Goal: Complete application form

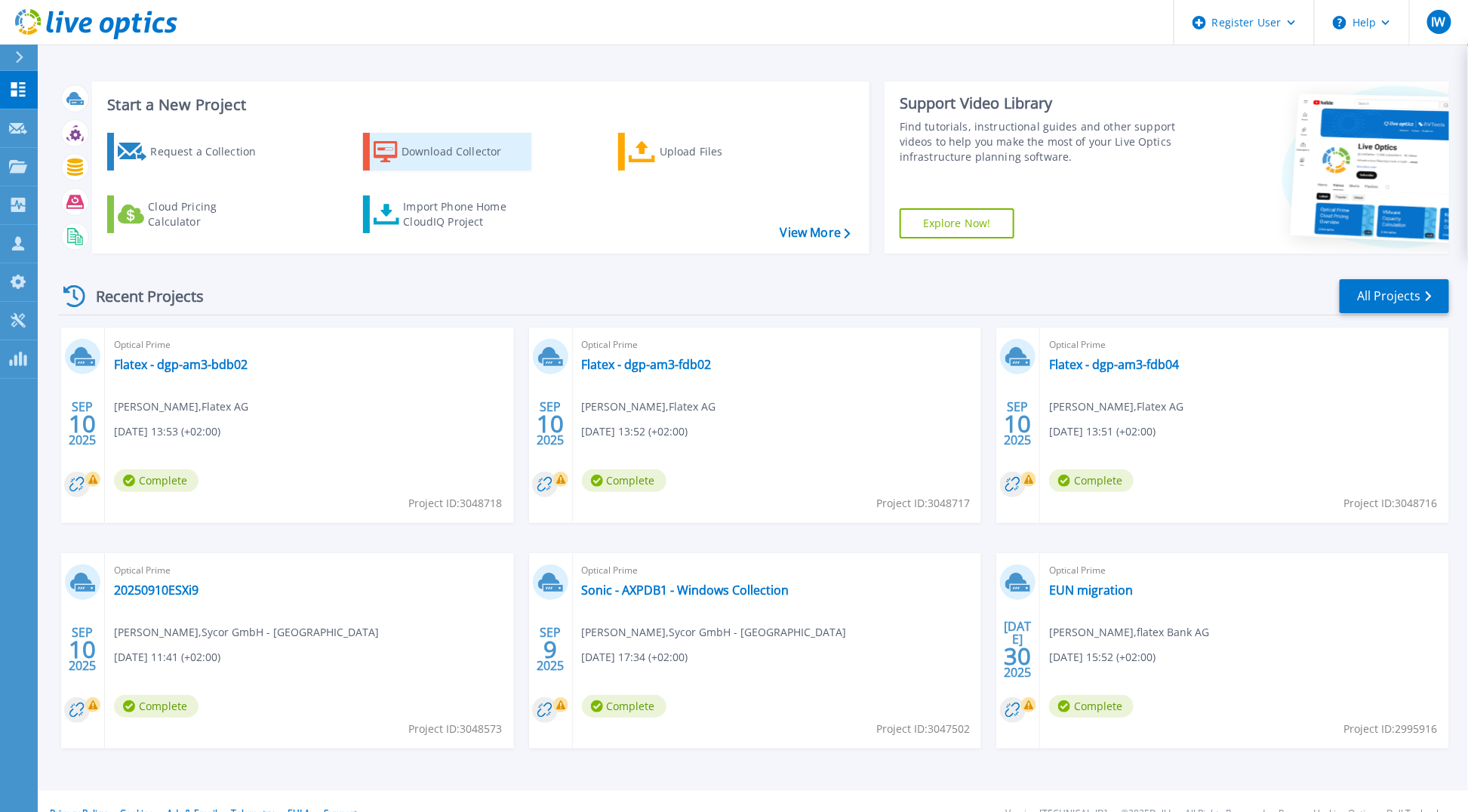
click at [476, 152] on div "Download Collector" at bounding box center [462, 152] width 121 height 30
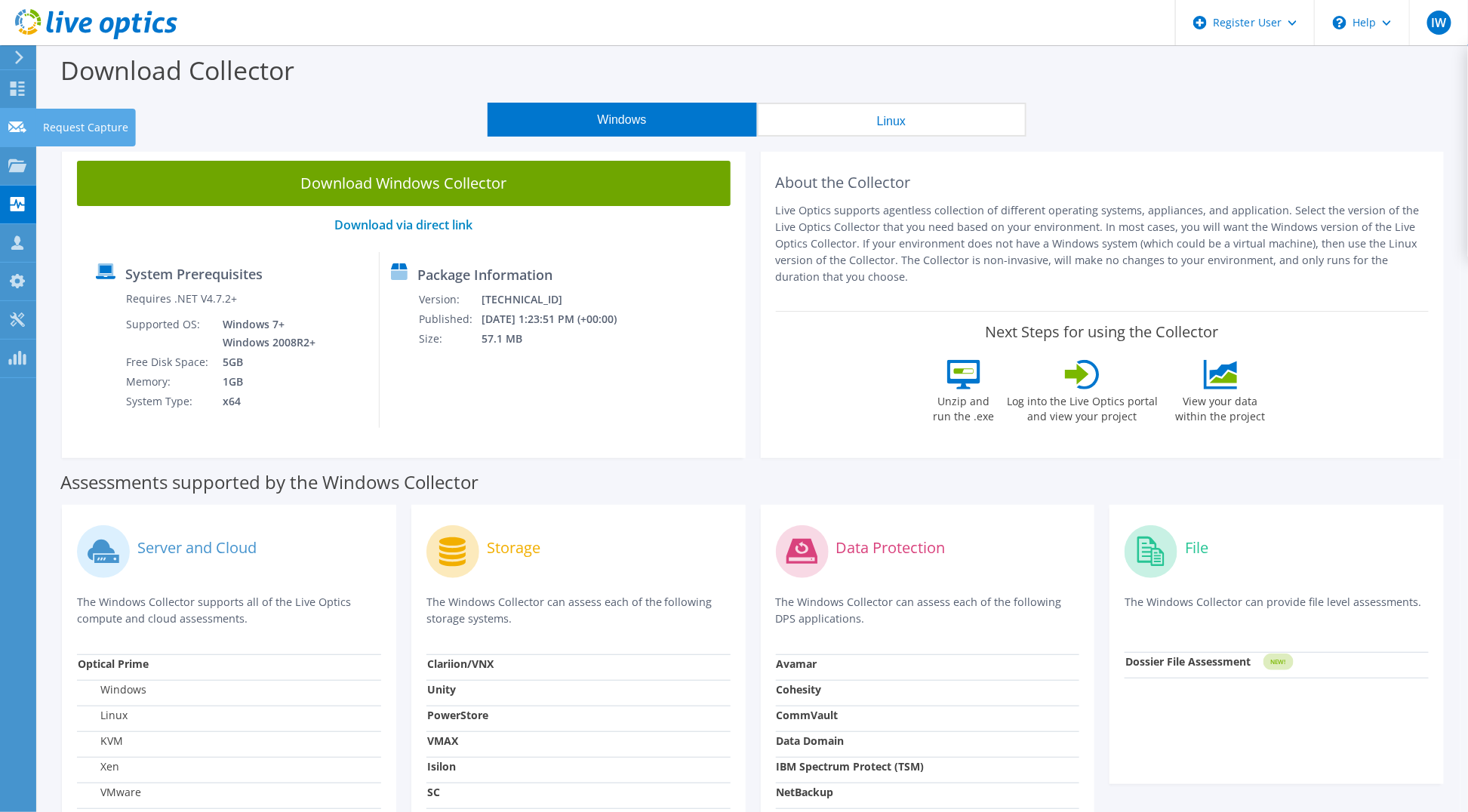
click at [26, 134] on div at bounding box center [17, 129] width 18 height 17
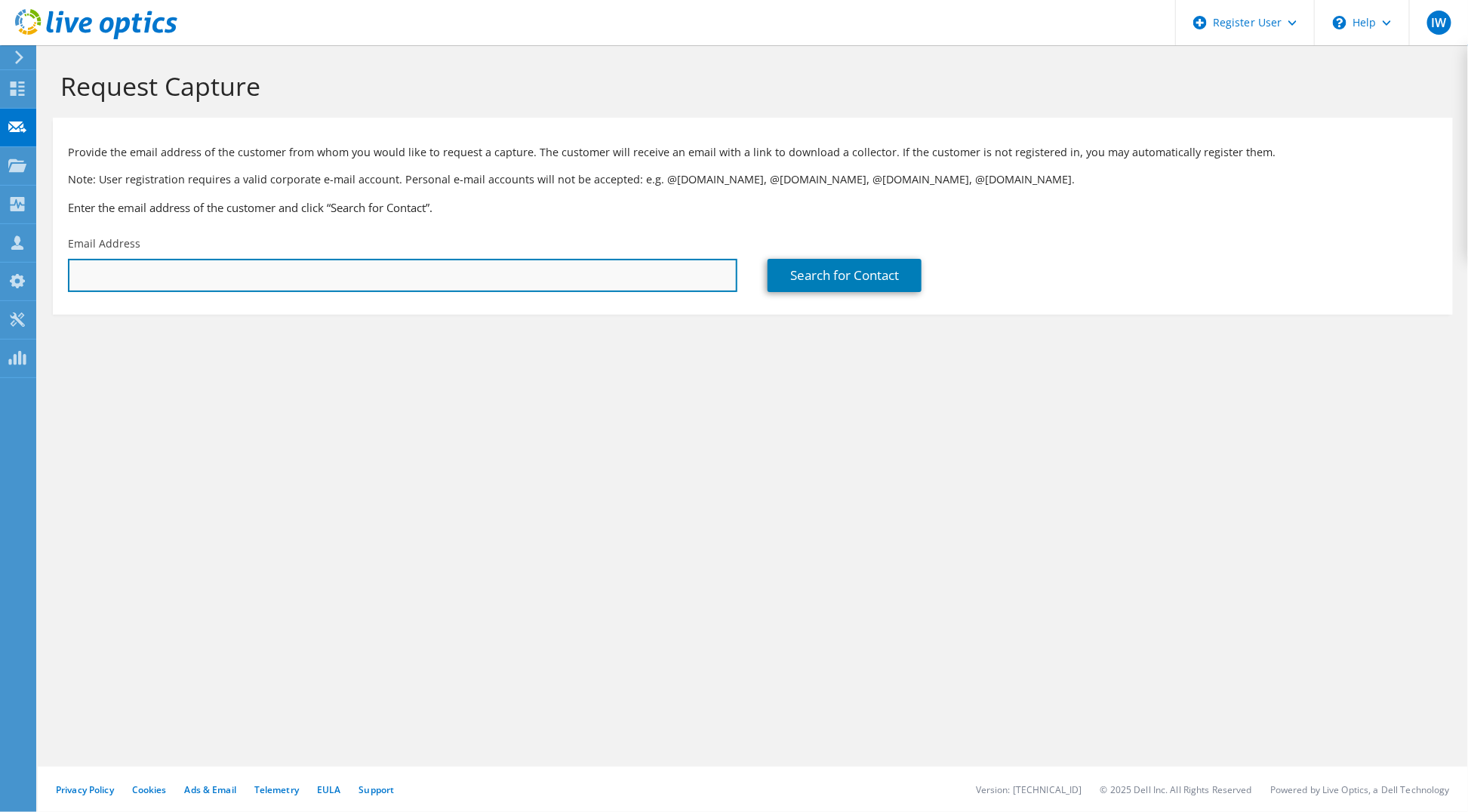
click at [277, 287] on input "text" at bounding box center [403, 276] width 669 height 33
paste input "[PERSON_NAME] <[EMAIL_ADDRESS][PERSON_NAME][DOMAIN_NAME]>"
type input "[EMAIL_ADDRESS][PERSON_NAME][DOMAIN_NAME]"
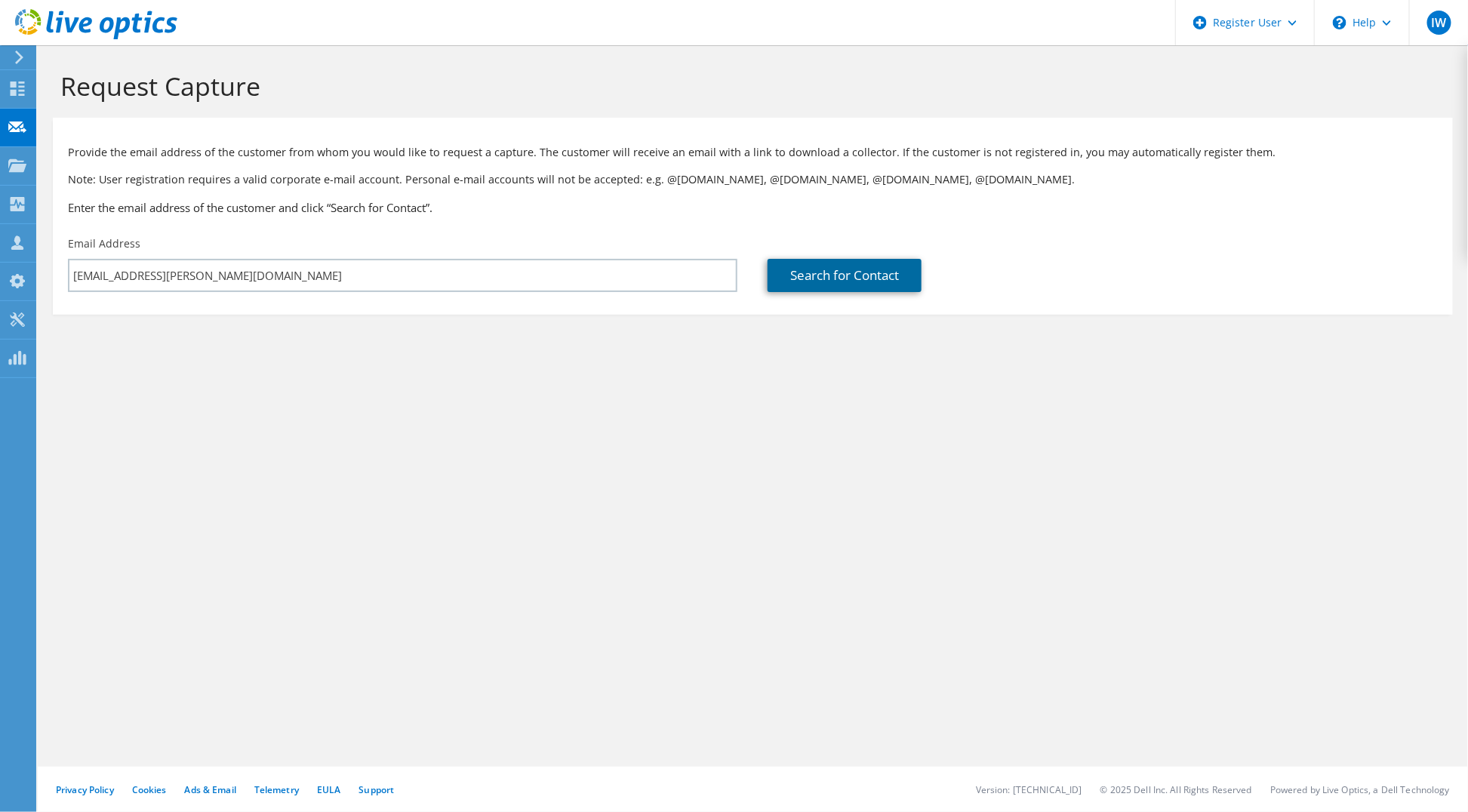
click at [889, 263] on link "Search for Contact" at bounding box center [845, 276] width 154 height 33
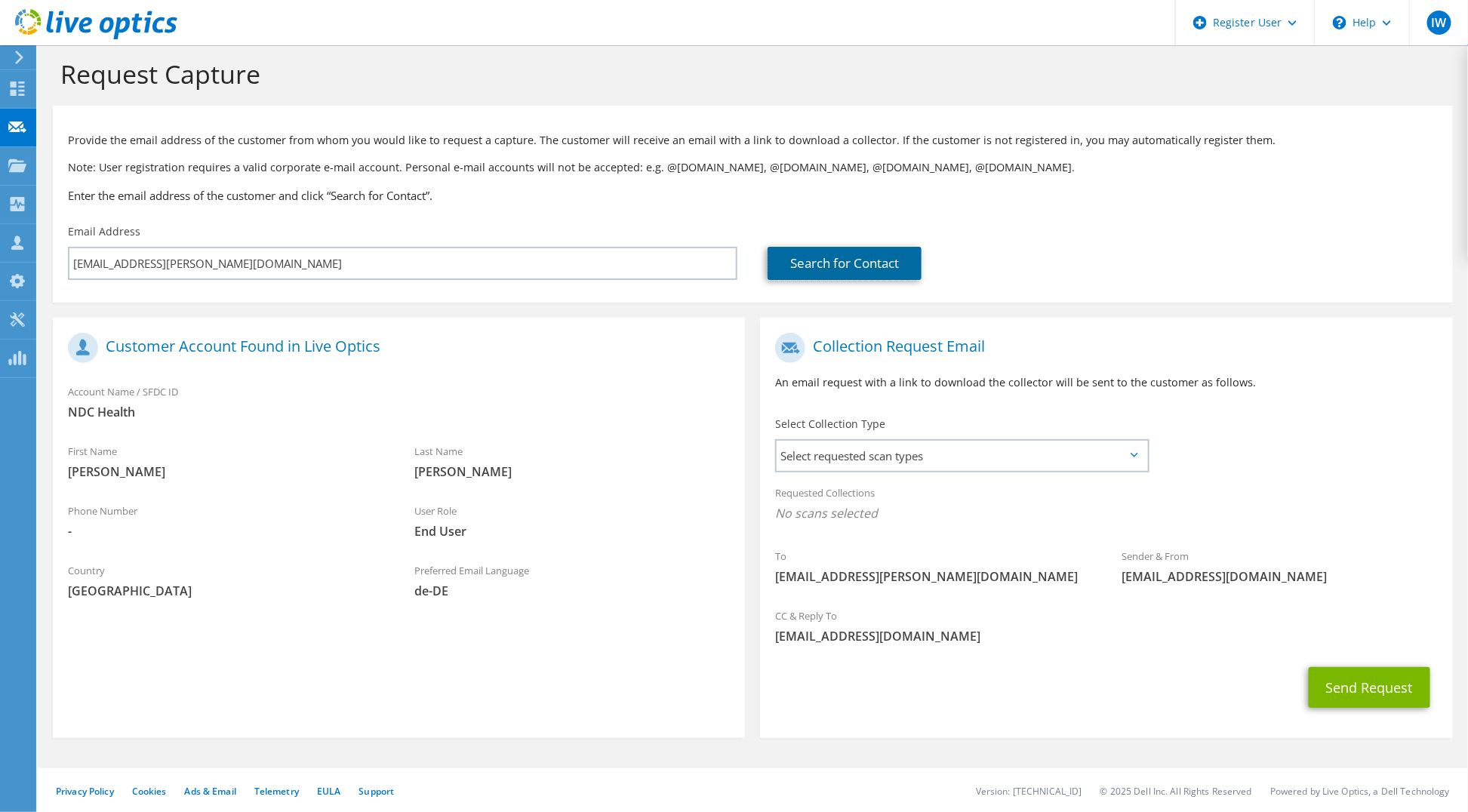
scroll to position [15, 0]
click at [904, 461] on span "Select requested scan types" at bounding box center [962, 454] width 370 height 30
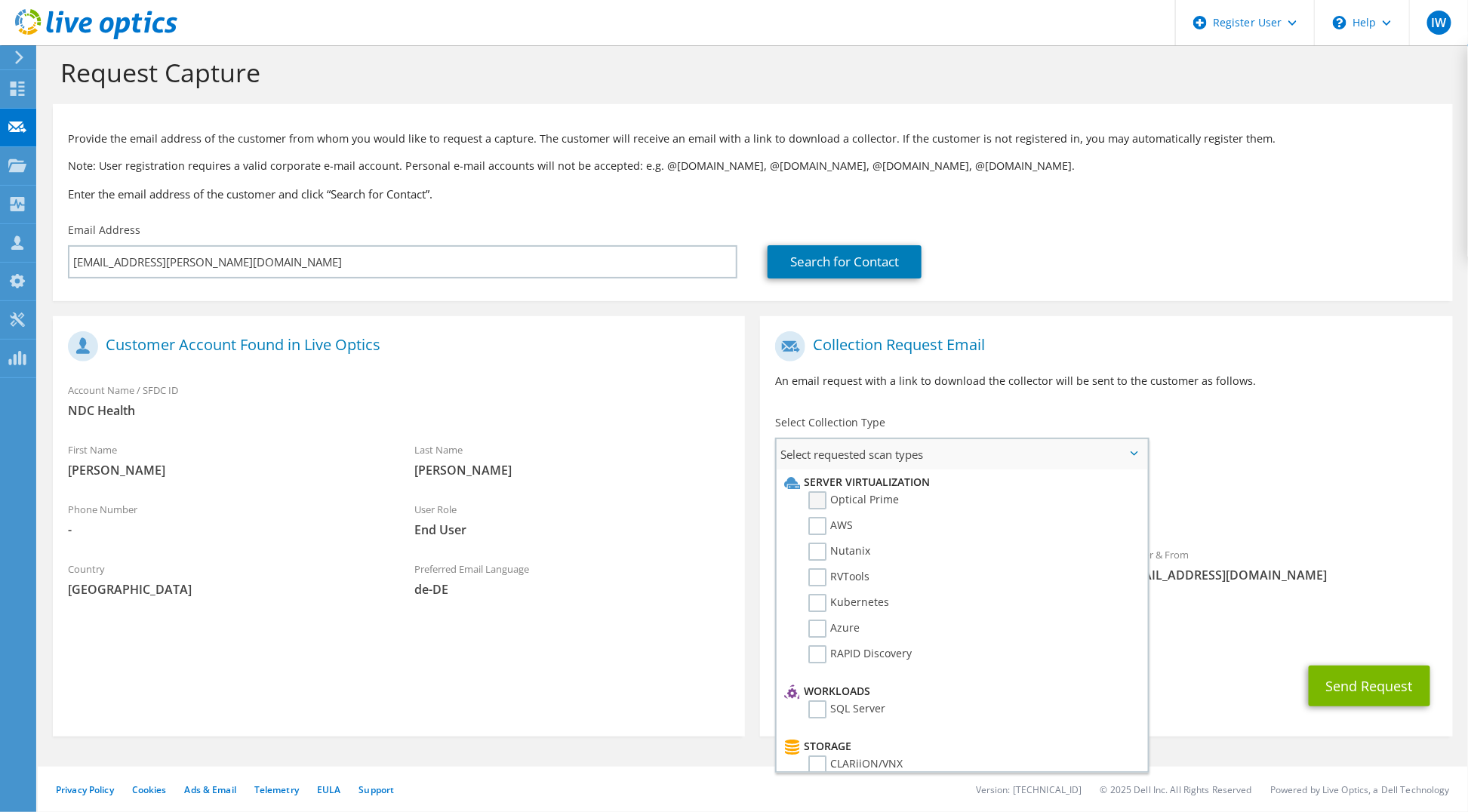
click at [851, 502] on label "Optical Prime" at bounding box center [854, 500] width 91 height 18
click at [0, 0] on input "Optical Prime" at bounding box center [0, 0] width 0 height 0
click at [842, 520] on label "AWS" at bounding box center [830, 524] width 45 height 18
click at [0, 0] on input "AWS" at bounding box center [0, 0] width 0 height 0
click at [847, 546] on label "Nutanix" at bounding box center [839, 550] width 62 height 18
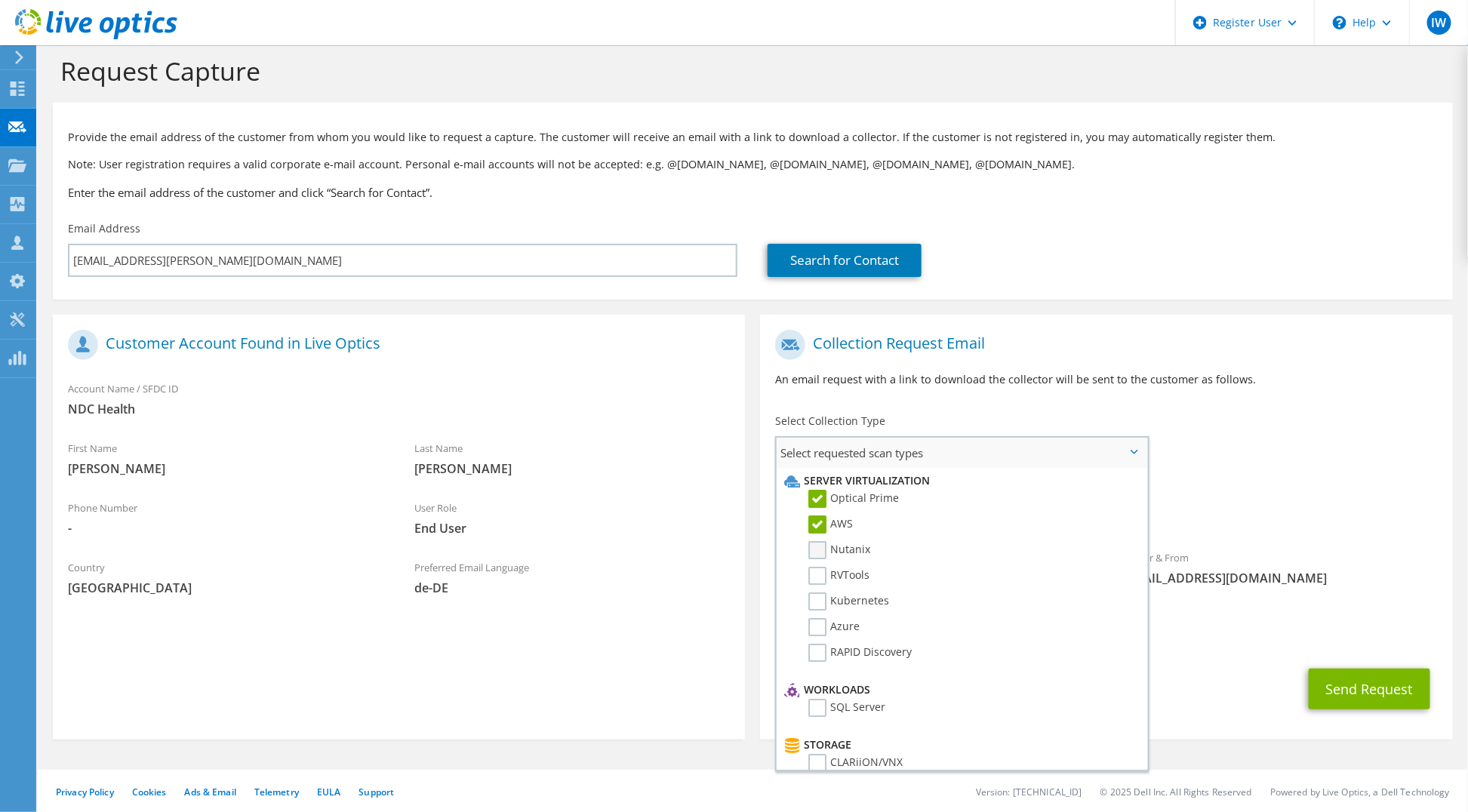
click at [0, 0] on input "Nutanix" at bounding box center [0, 0] width 0 height 0
click at [847, 568] on label "RVTools" at bounding box center [839, 576] width 61 height 18
click at [0, 0] on input "RVTools" at bounding box center [0, 0] width 0 height 0
click at [846, 599] on label "Kubernetes" at bounding box center [848, 601] width 81 height 18
click at [0, 0] on input "Kubernetes" at bounding box center [0, 0] width 0 height 0
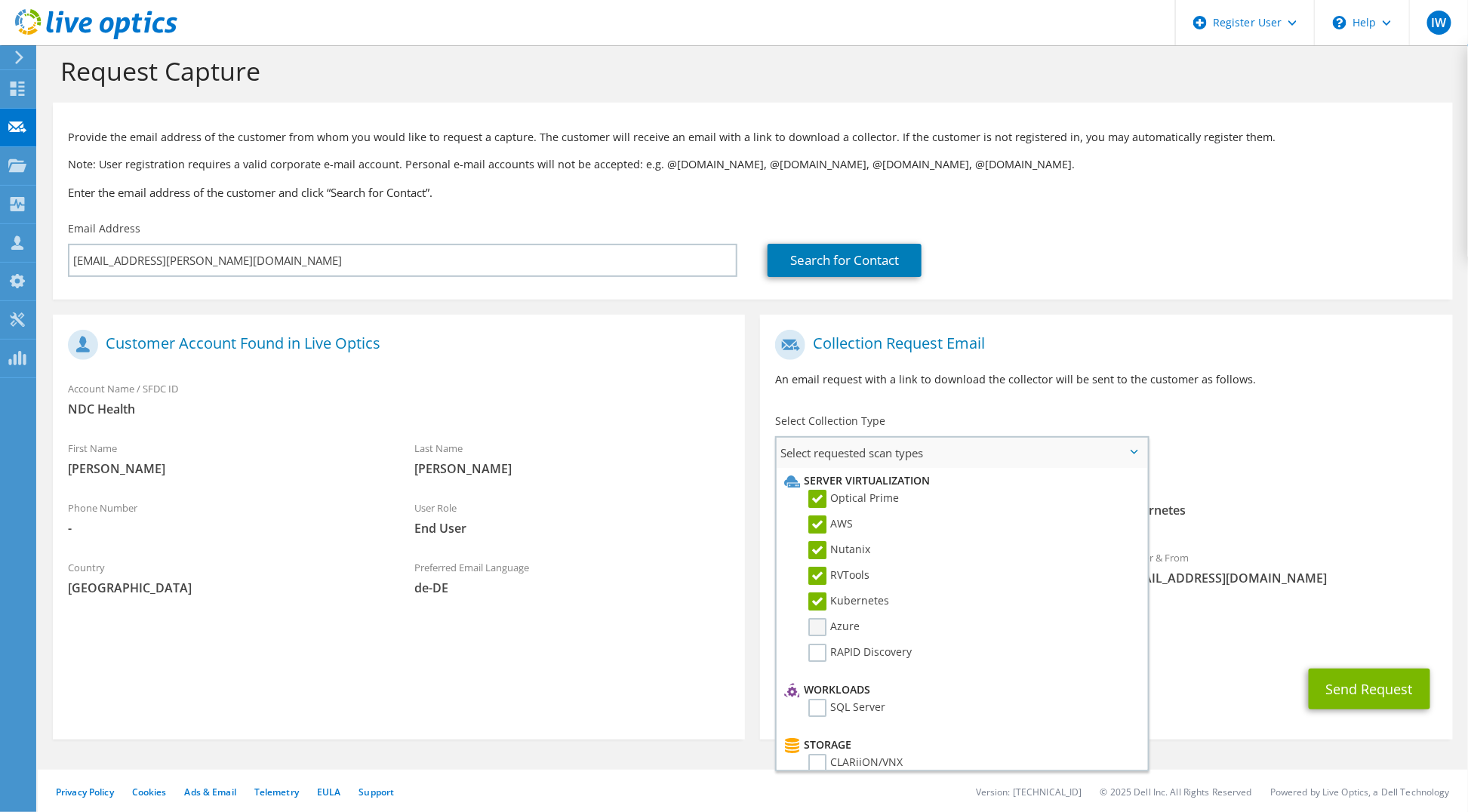
click at [842, 627] on label "Azure" at bounding box center [834, 627] width 51 height 18
click at [0, 0] on input "Azure" at bounding box center [0, 0] width 0 height 0
click at [845, 647] on label "RAPID Discovery" at bounding box center [860, 653] width 104 height 18
click at [0, 0] on input "RAPID Discovery" at bounding box center [0, 0] width 0 height 0
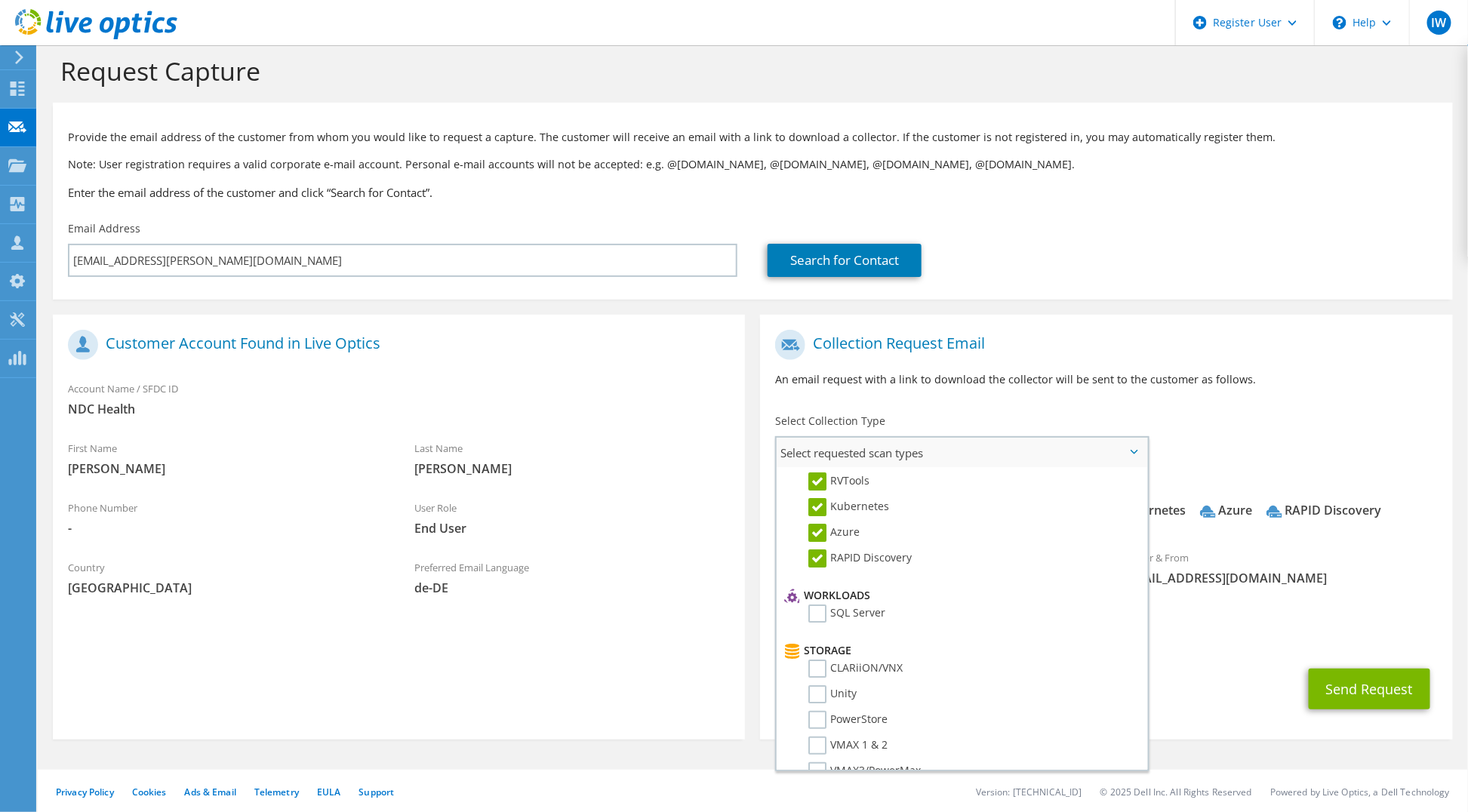
scroll to position [84, 0]
click at [842, 615] on label "SQL Server" at bounding box center [847, 624] width 77 height 18
click at [0, 0] on input "SQL Server" at bounding box center [0, 0] width 0 height 0
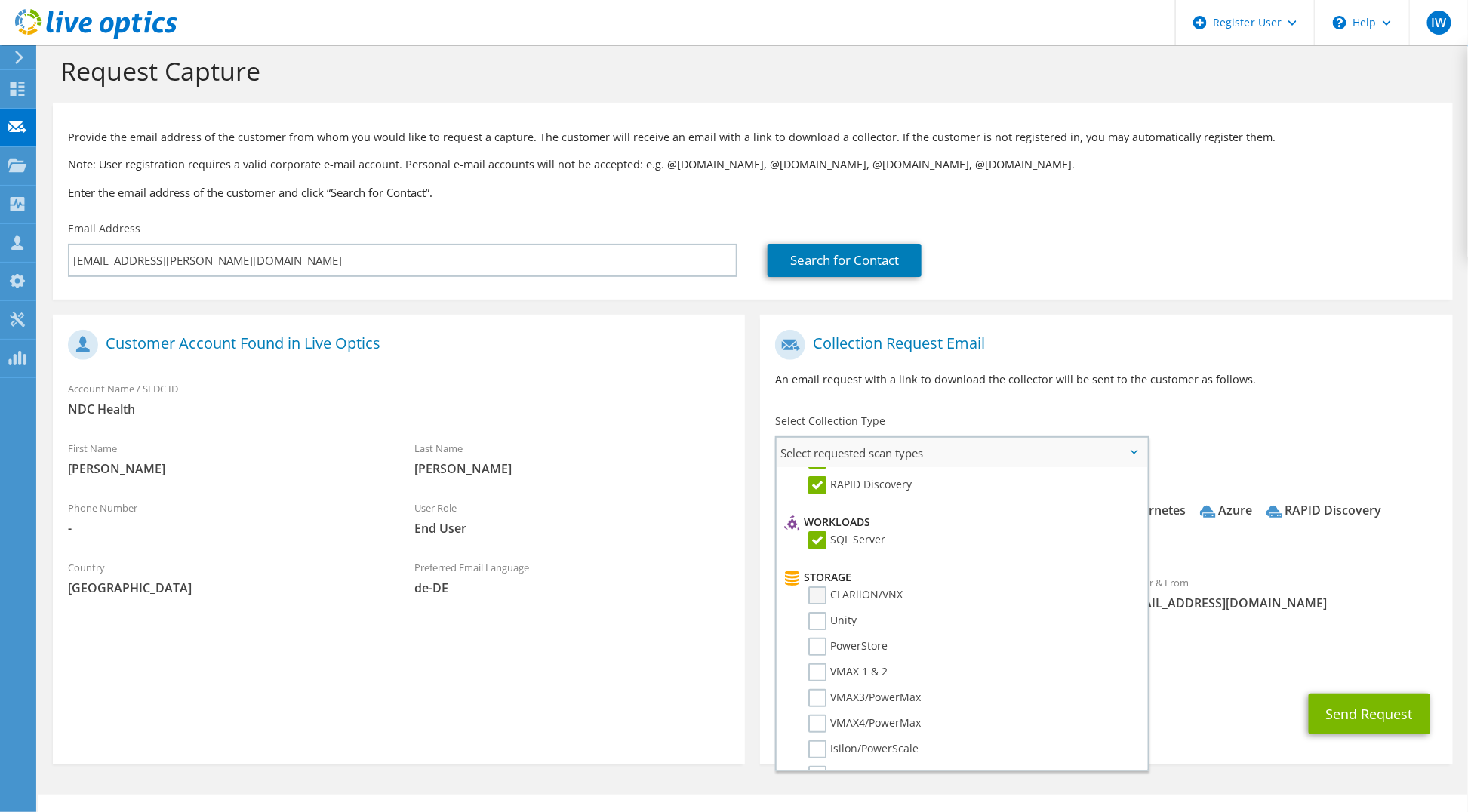
scroll to position [252, 0]
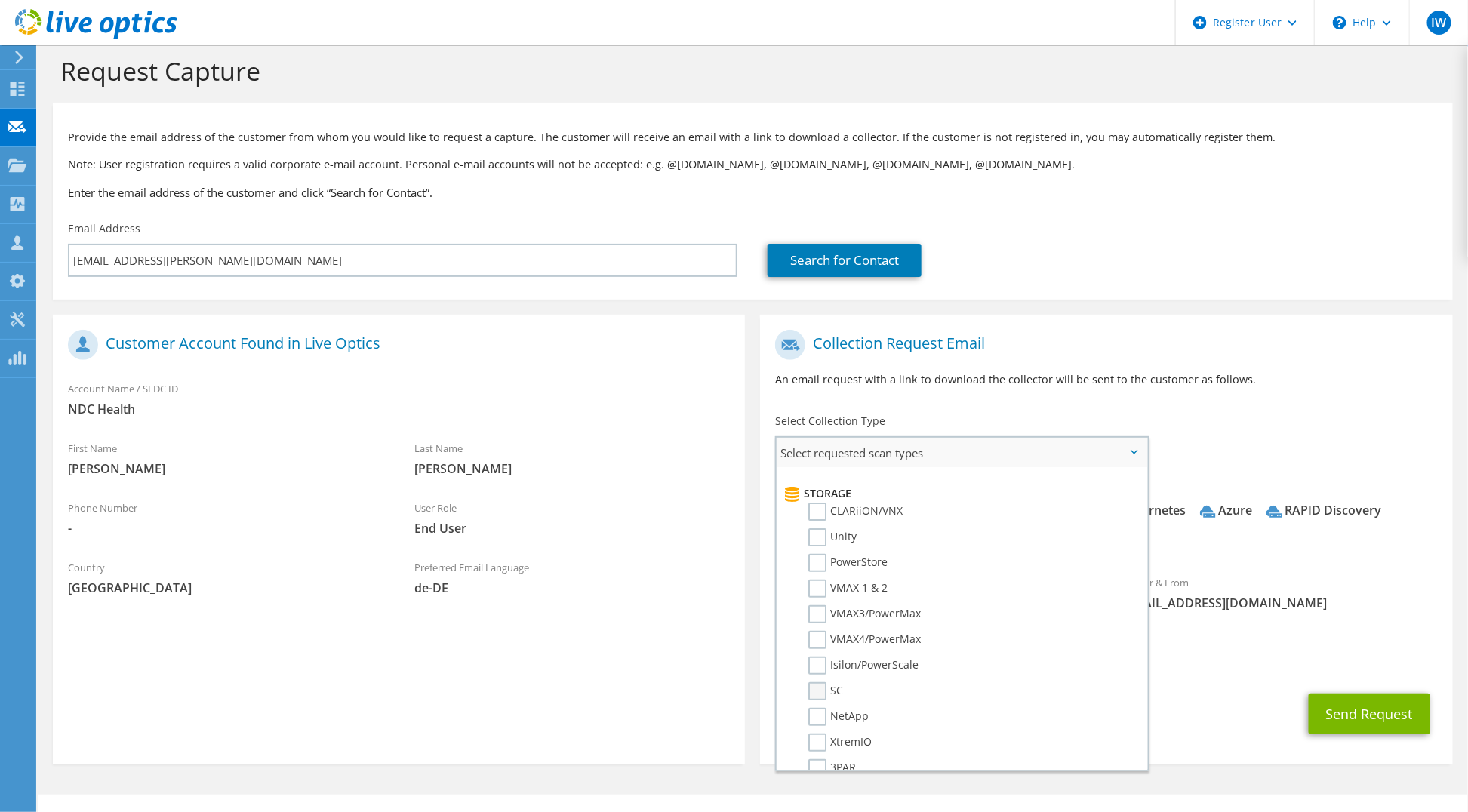
click at [821, 682] on label "SC" at bounding box center [826, 691] width 35 height 18
click at [0, 0] on input "SC" at bounding box center [0, 0] width 0 height 0
click at [817, 624] on label "NetApp" at bounding box center [839, 633] width 60 height 18
click at [0, 0] on input "NetApp" at bounding box center [0, 0] width 0 height 0
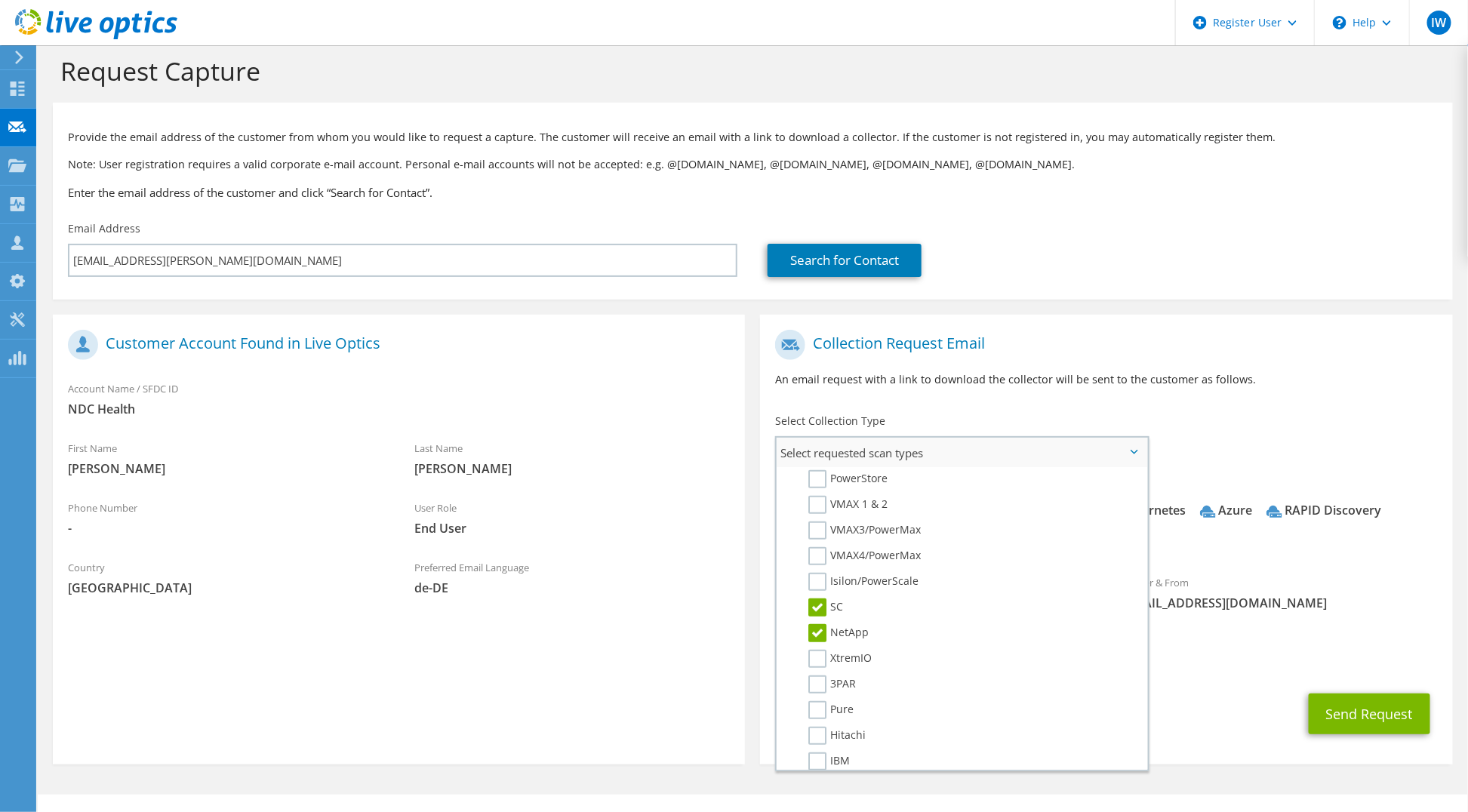
click at [821, 598] on label "SC" at bounding box center [826, 607] width 35 height 18
click at [0, 0] on input "SC" at bounding box center [0, 0] width 0 height 0
click at [818, 675] on label "3PAR" at bounding box center [832, 684] width 48 height 18
click at [0, 0] on input "3PAR" at bounding box center [0, 0] width 0 height 0
click at [817, 701] on label "Pure" at bounding box center [831, 710] width 45 height 18
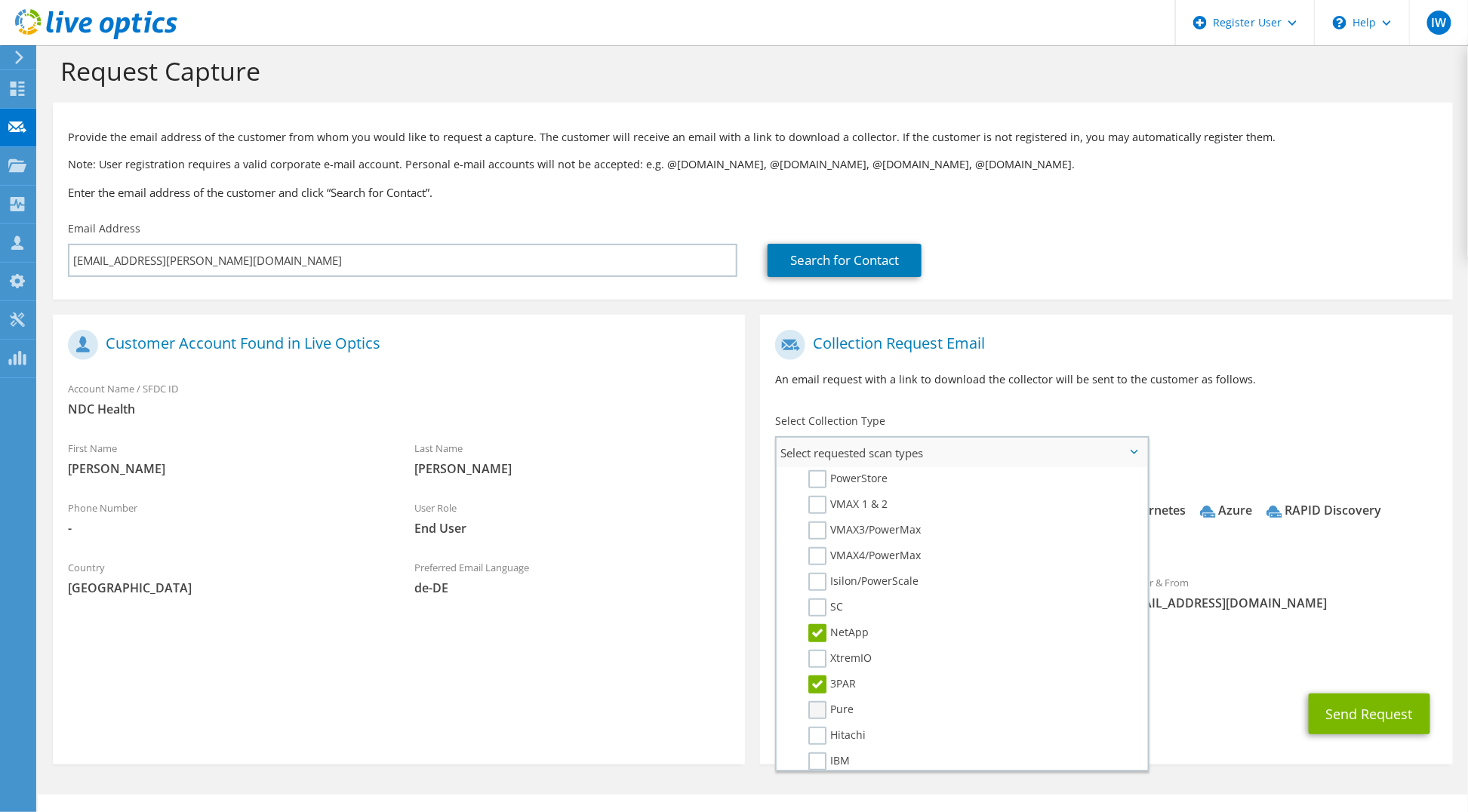
click at [0, 0] on input "Pure" at bounding box center [0, 0] width 0 height 0
click at [818, 727] on label "Hitachi" at bounding box center [837, 736] width 57 height 18
click at [0, 0] on input "Hitachi" at bounding box center [0, 0] width 0 height 0
click at [819, 752] on label "IBM" at bounding box center [829, 761] width 42 height 18
click at [0, 0] on input "IBM" at bounding box center [0, 0] width 0 height 0
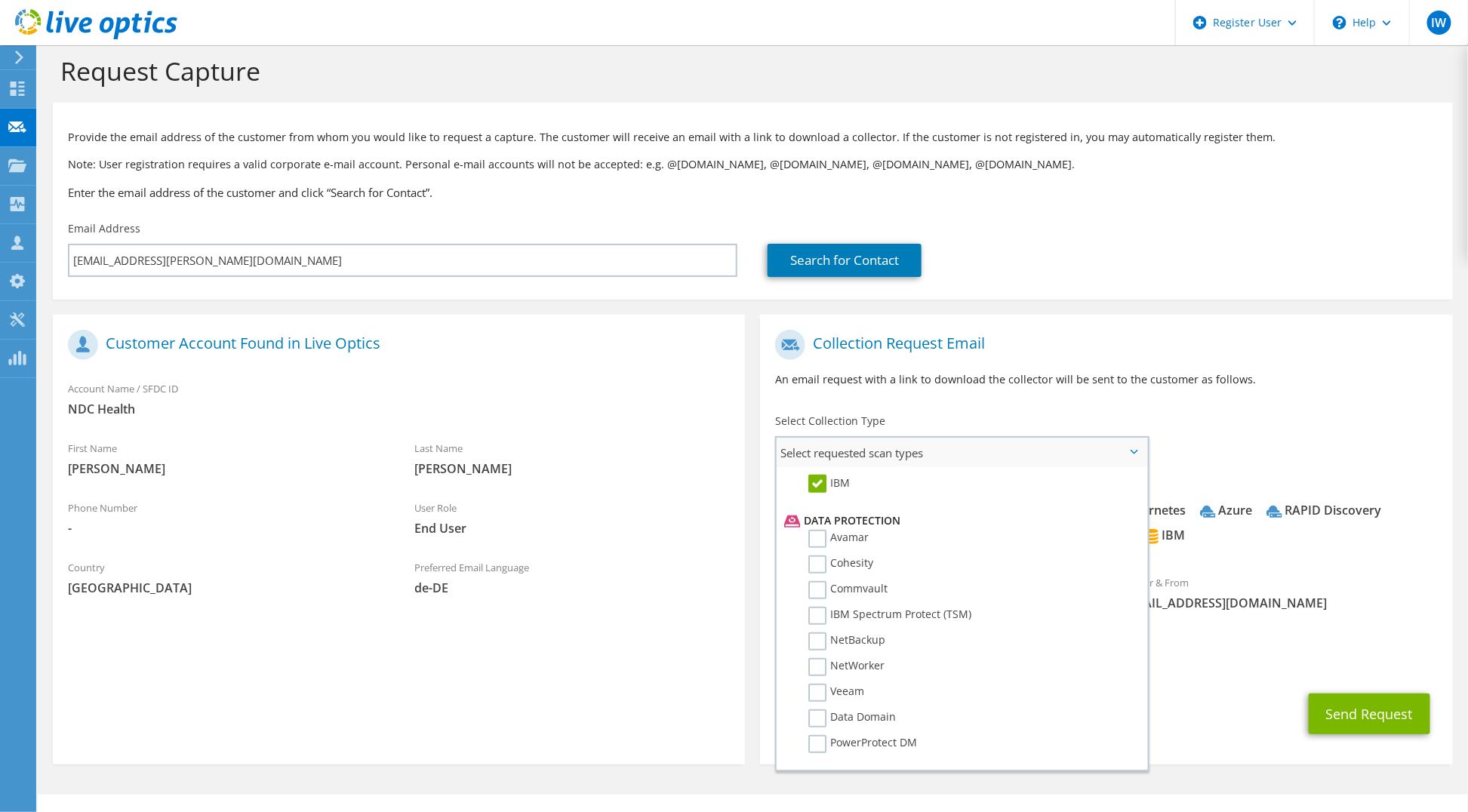
scroll to position [622, 0]
click at [819, 520] on label "Avamar" at bounding box center [839, 529] width 60 height 18
click at [0, 0] on input "Avamar" at bounding box center [0, 0] width 0 height 0
click at [823, 545] on label "Cohesity" at bounding box center [841, 554] width 65 height 18
click at [0, 0] on input "Cohesity" at bounding box center [0, 0] width 0 height 0
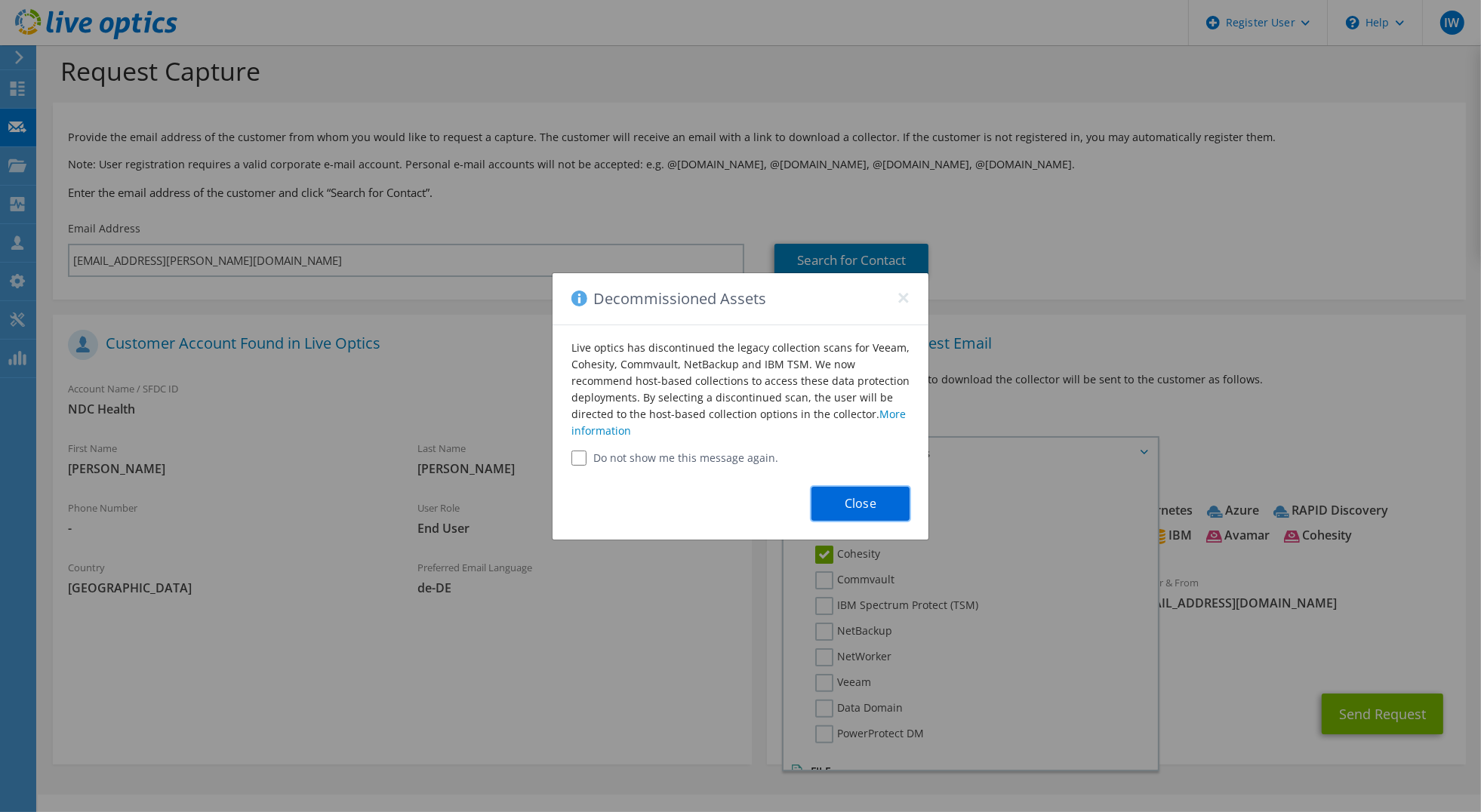
click at [872, 511] on button "Close" at bounding box center [861, 503] width 98 height 34
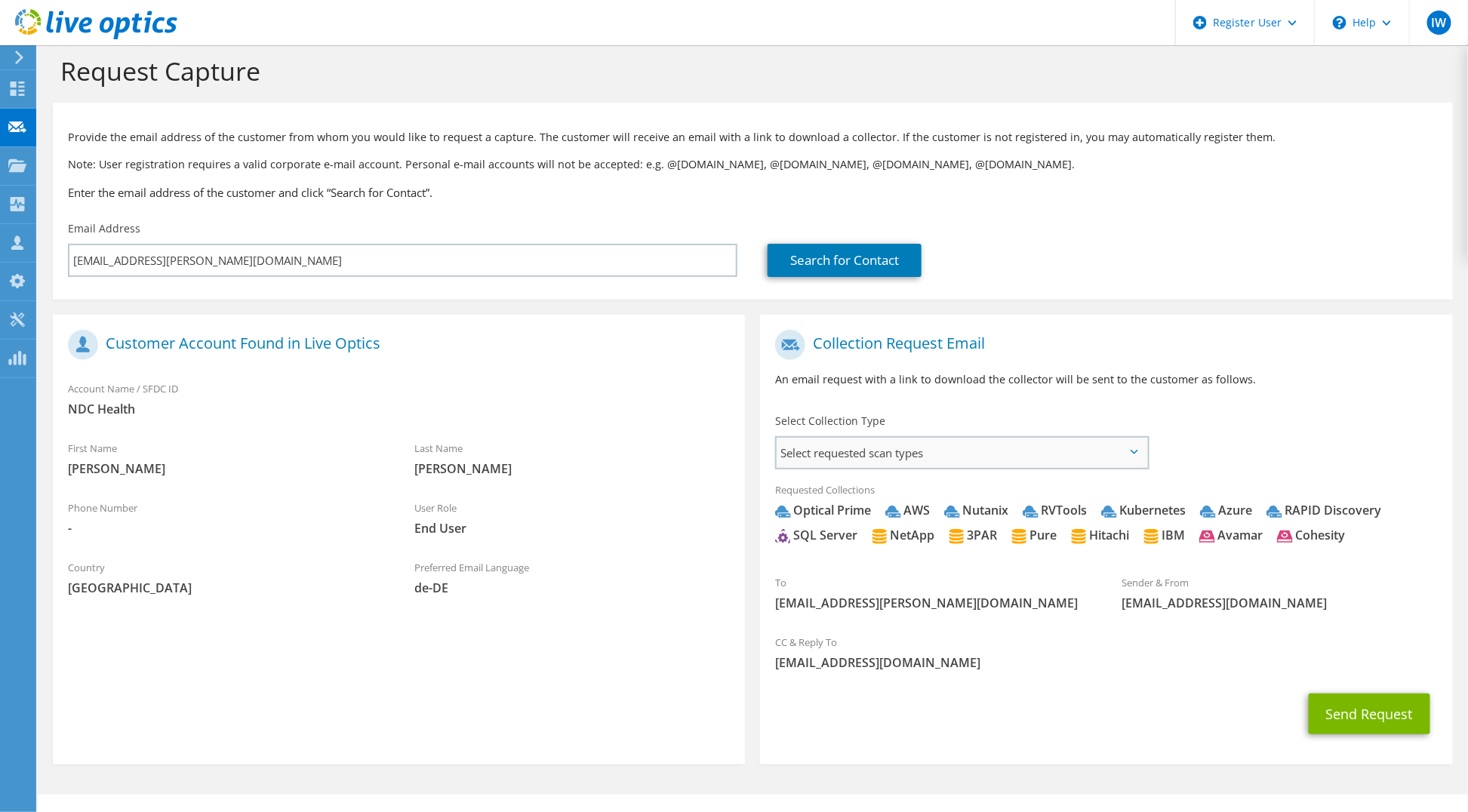
click at [938, 445] on span "Select requested scan types" at bounding box center [962, 452] width 370 height 30
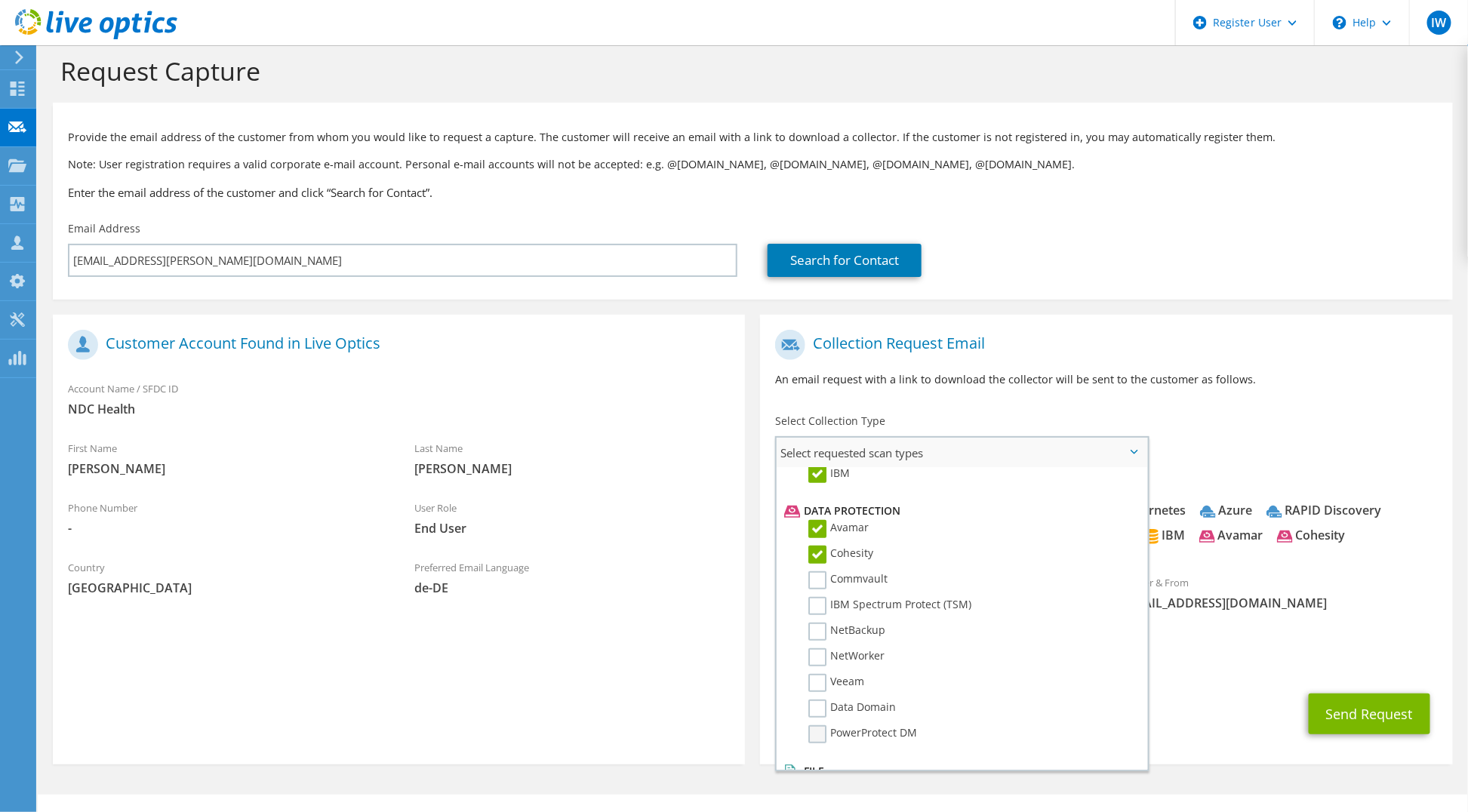
click at [817, 725] on label "PowerProtect DM" at bounding box center [863, 734] width 109 height 18
click at [0, 0] on input "PowerProtect DM" at bounding box center [0, 0] width 0 height 0
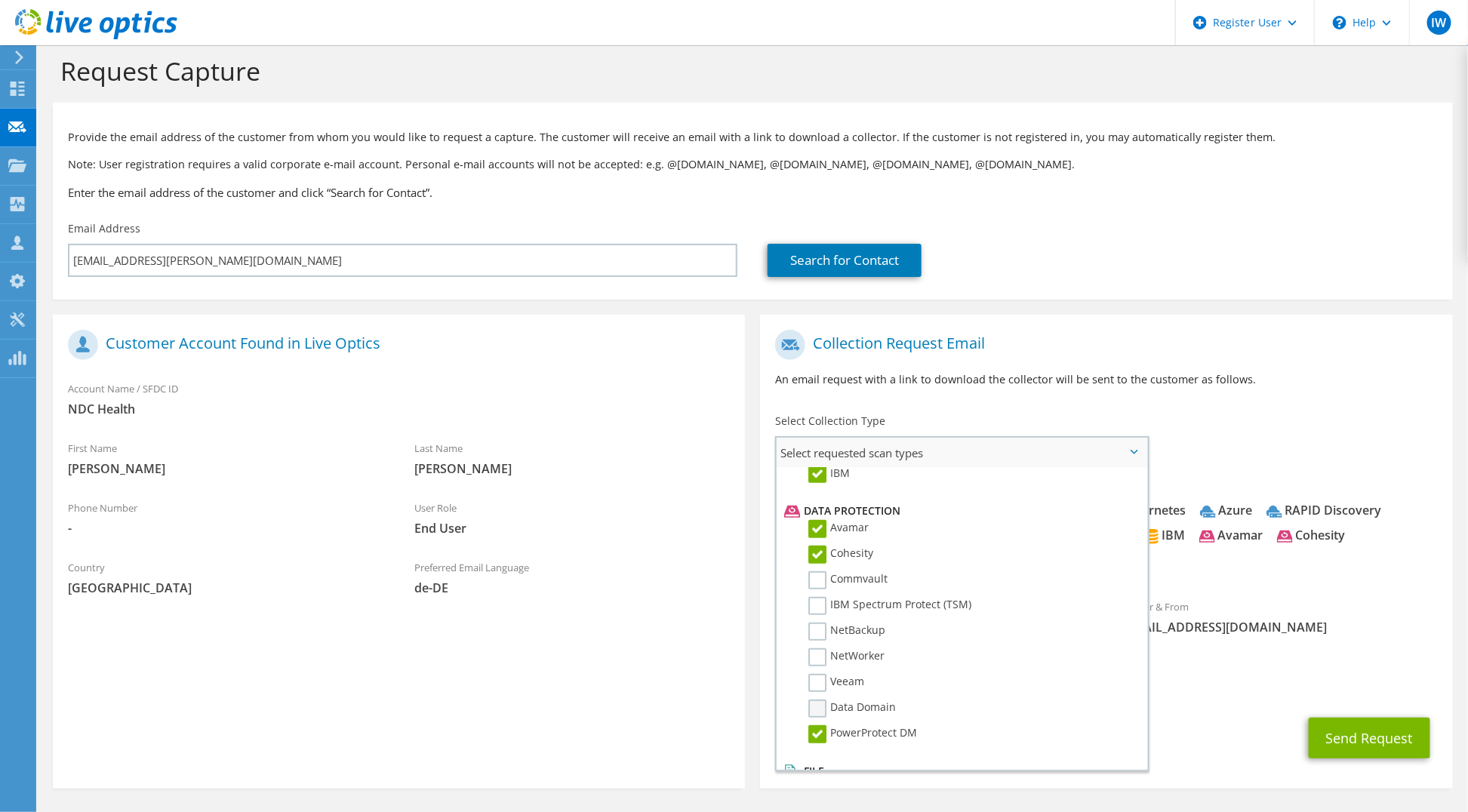
click at [818, 699] on label "Data Domain" at bounding box center [852, 709] width 88 height 18
click at [0, 0] on input "Data Domain" at bounding box center [0, 0] width 0 height 0
click at [818, 674] on label "Veeam" at bounding box center [836, 683] width 56 height 18
click at [0, 0] on input "Veeam" at bounding box center [0, 0] width 0 height 0
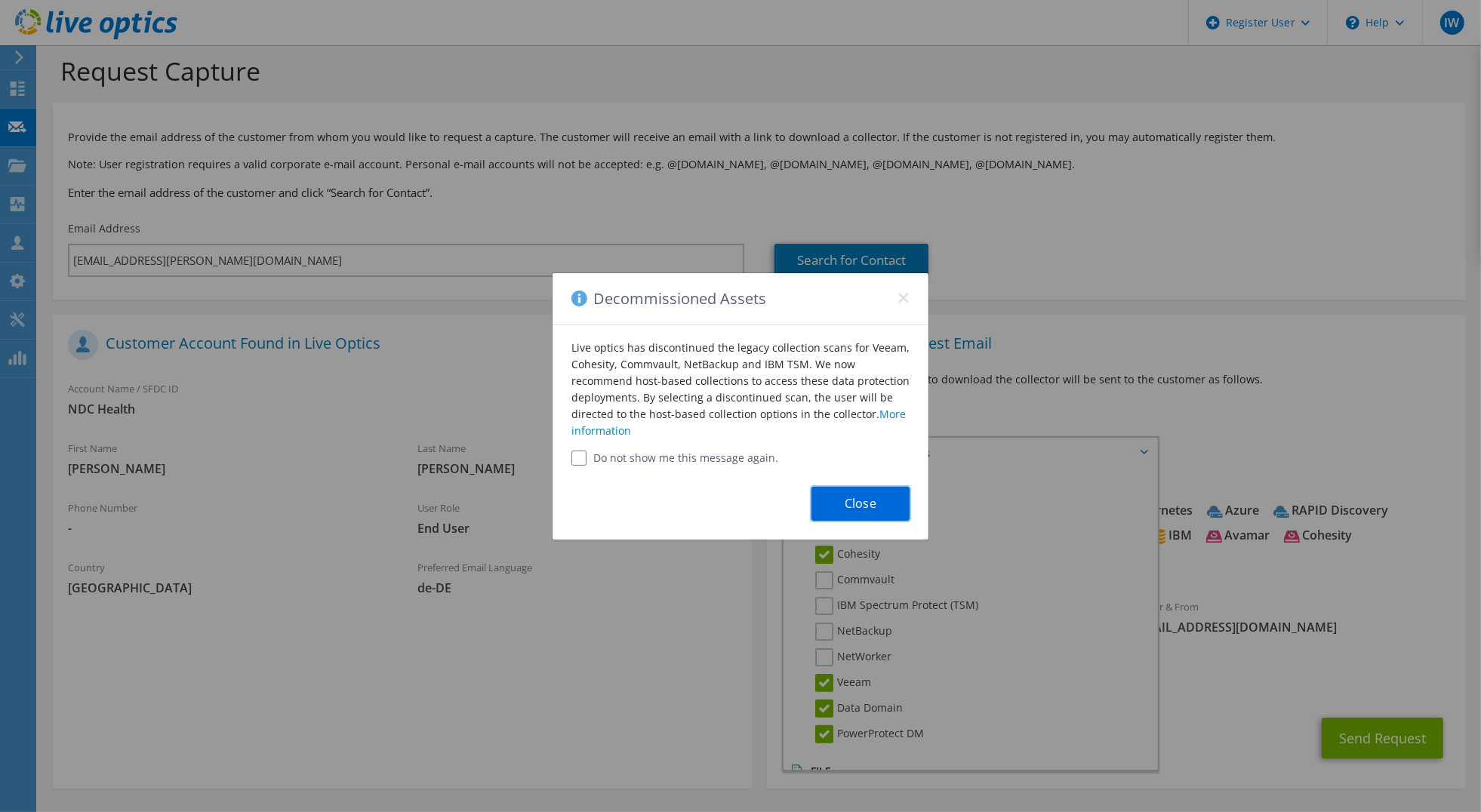
click at [861, 507] on button "Close" at bounding box center [861, 503] width 98 height 34
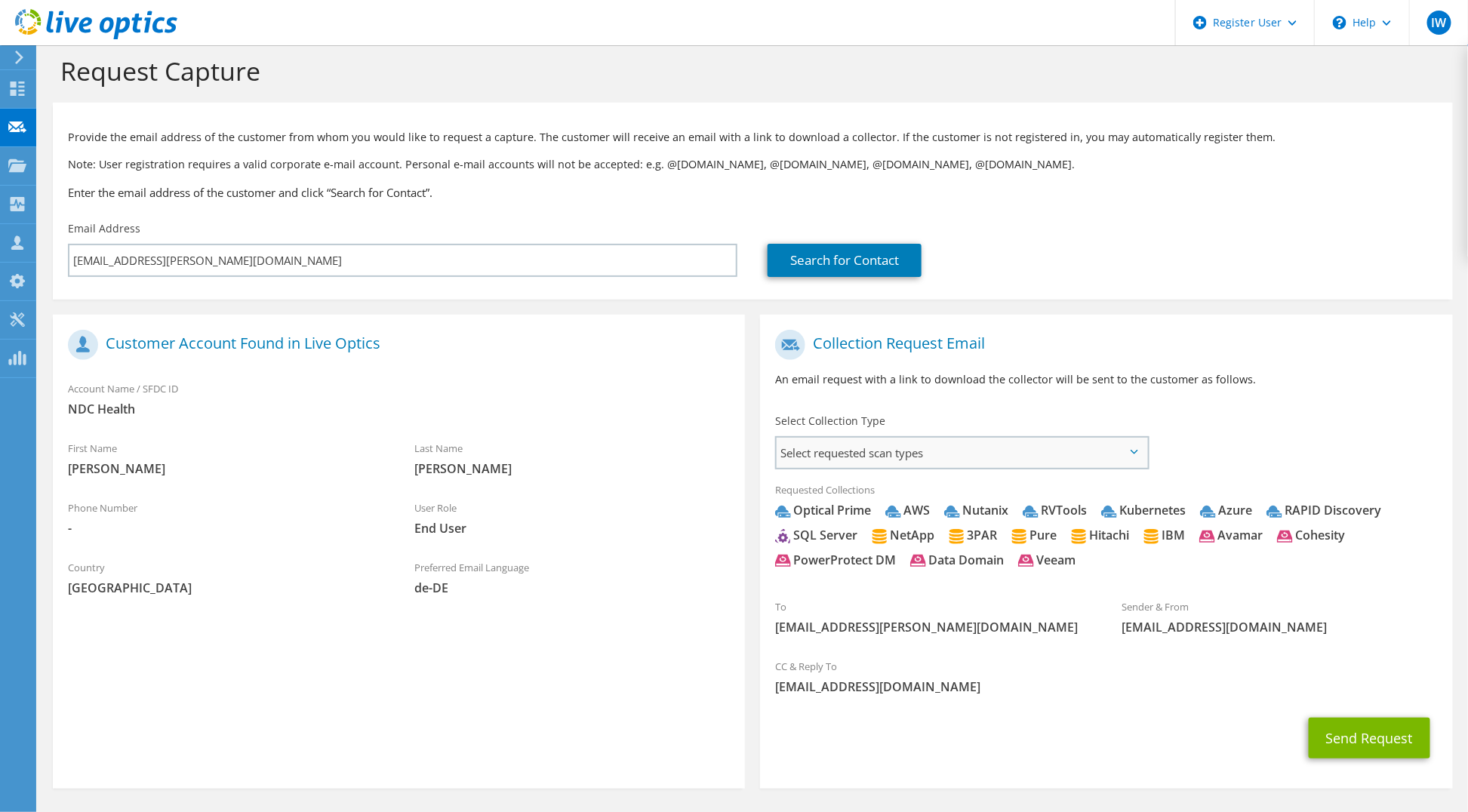
click at [894, 456] on span "Select requested scan types" at bounding box center [962, 452] width 370 height 30
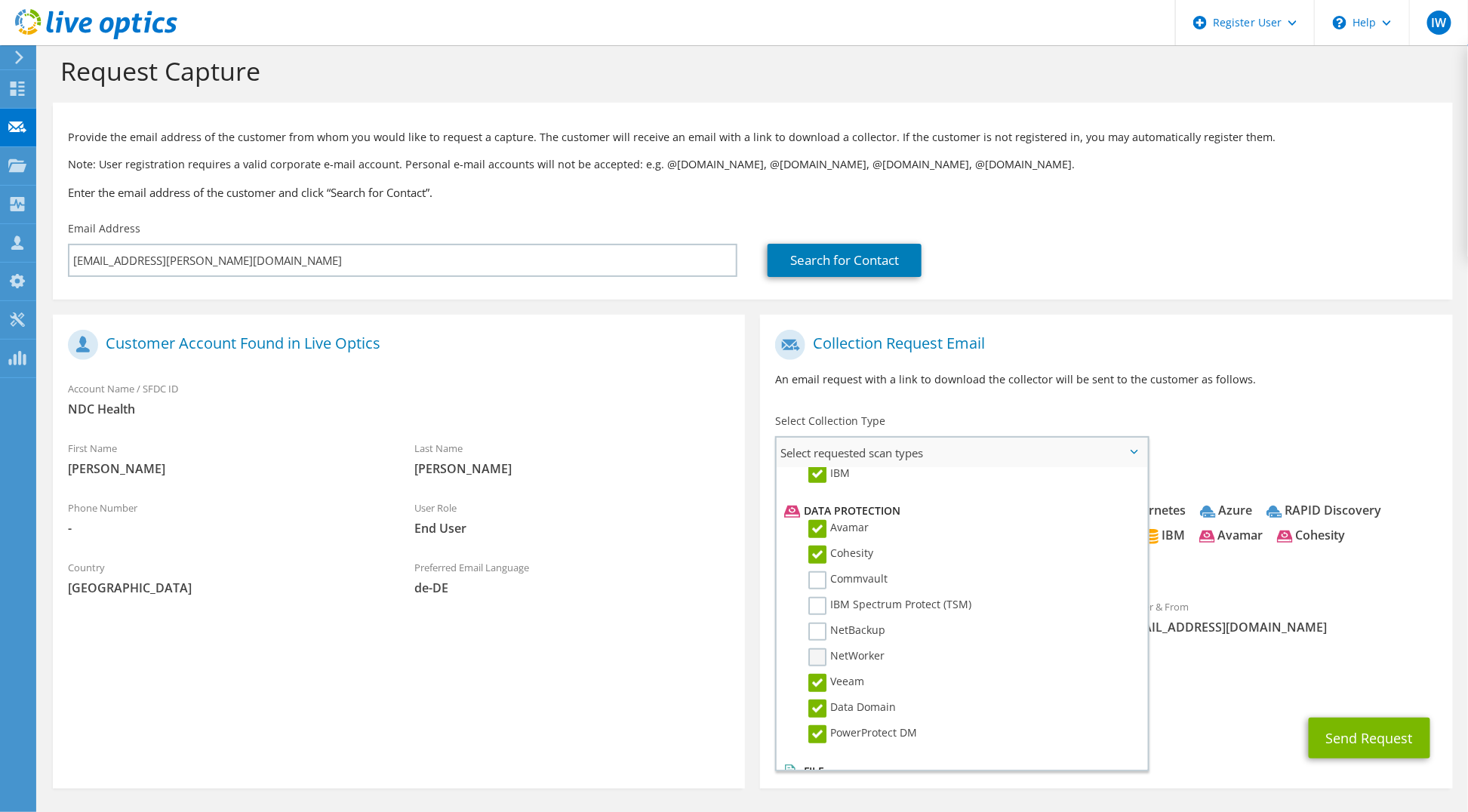
click at [819, 648] on label "NetWorker" at bounding box center [846, 657] width 76 height 18
click at [0, 0] on input "NetWorker" at bounding box center [0, 0] width 0 height 0
click at [818, 622] on label "NetBackup" at bounding box center [847, 631] width 77 height 18
click at [0, 0] on input "NetBackup" at bounding box center [0, 0] width 0 height 0
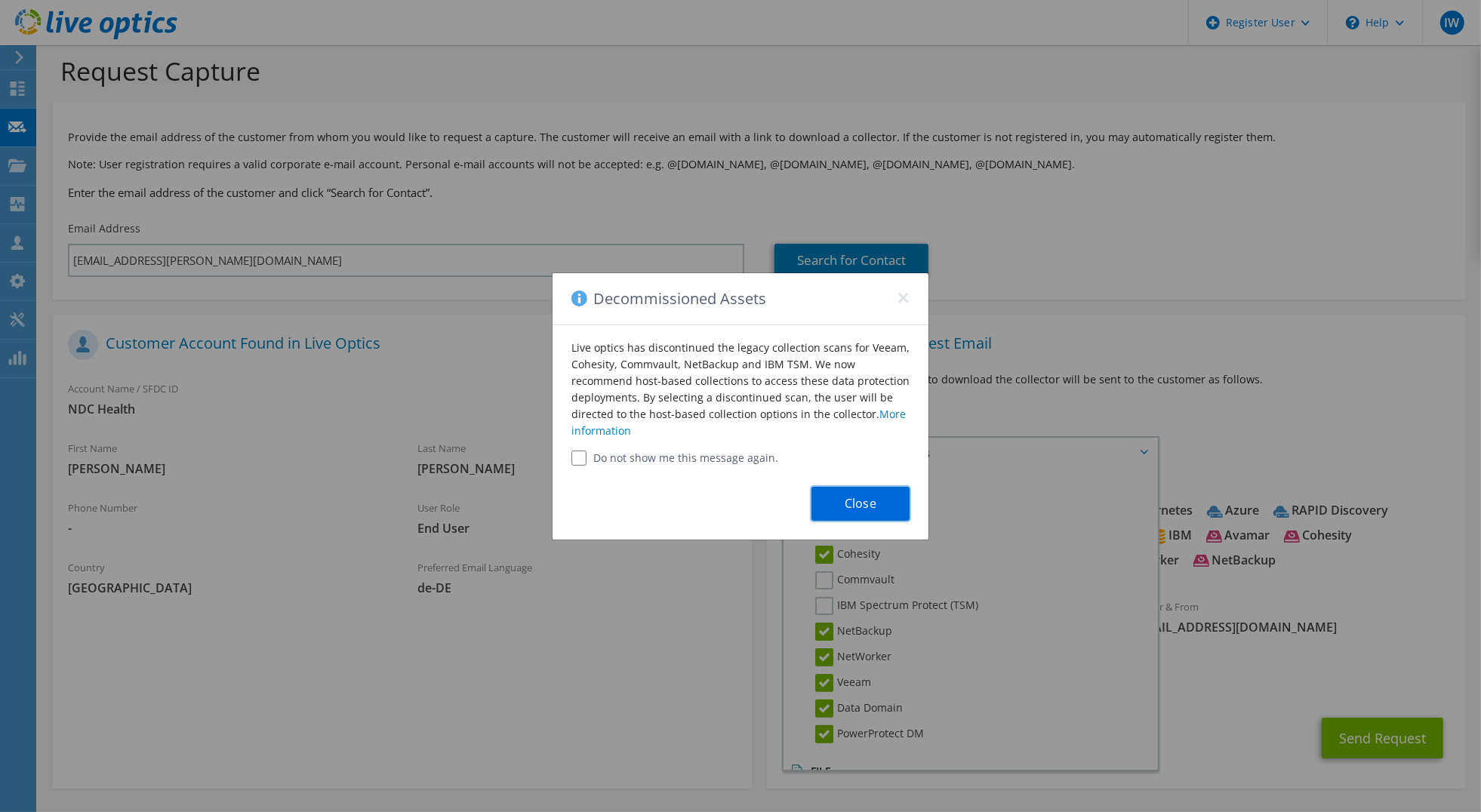
click at [853, 509] on button "Close" at bounding box center [861, 503] width 98 height 34
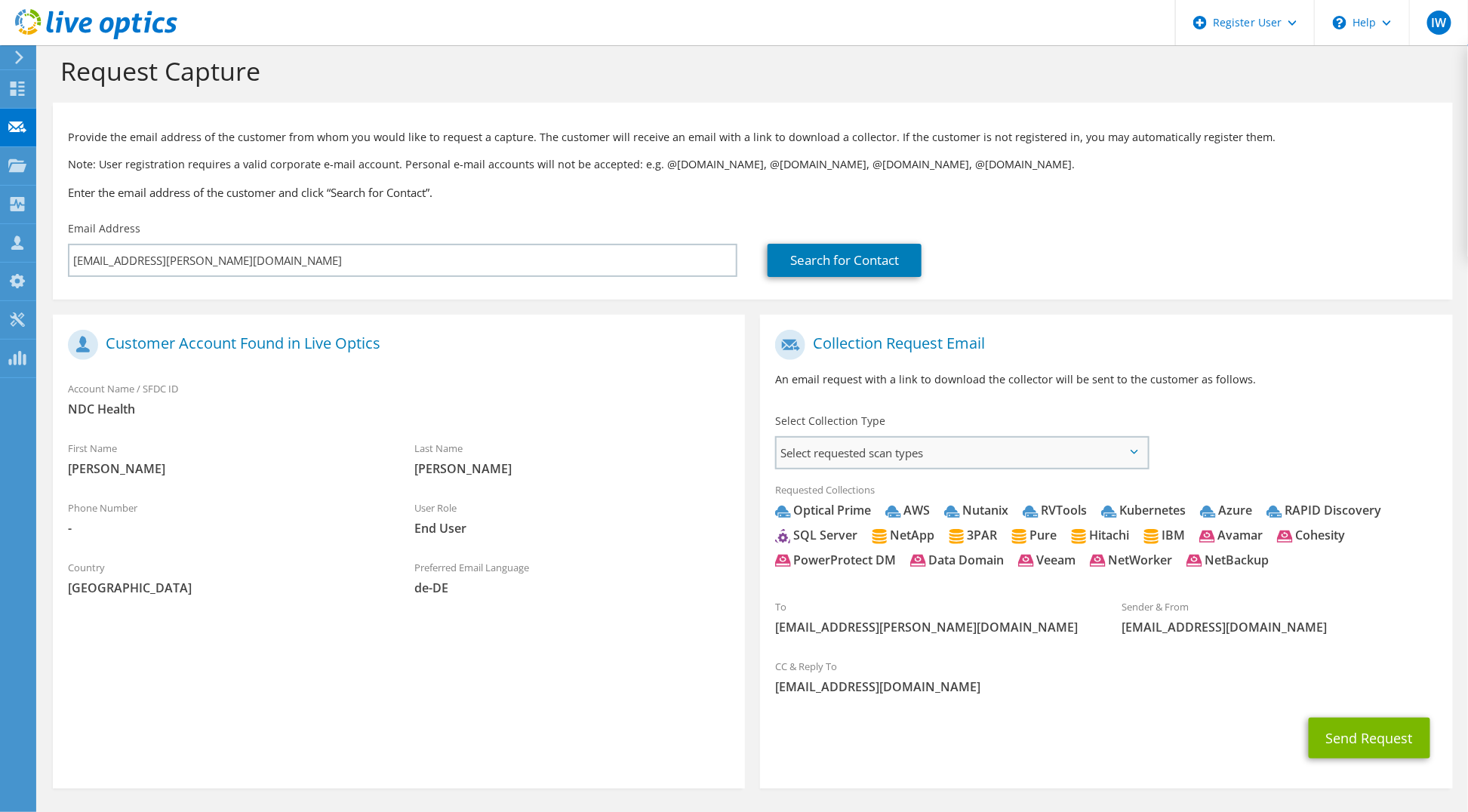
click at [911, 456] on span "Select requested scan types" at bounding box center [962, 452] width 370 height 30
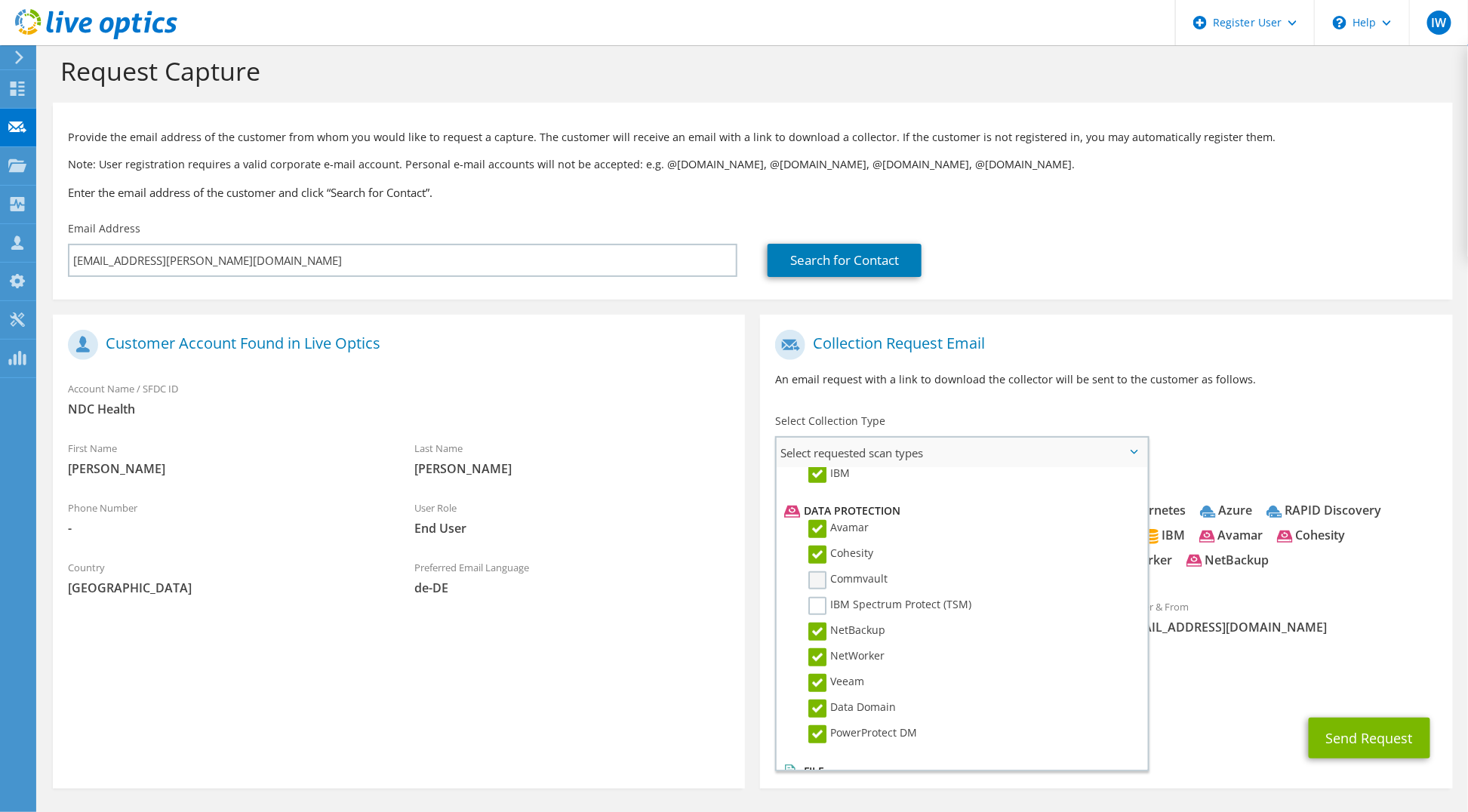
click at [816, 571] on label "Commvault" at bounding box center [848, 580] width 79 height 18
click at [0, 0] on input "Commvault" at bounding box center [0, 0] width 0 height 0
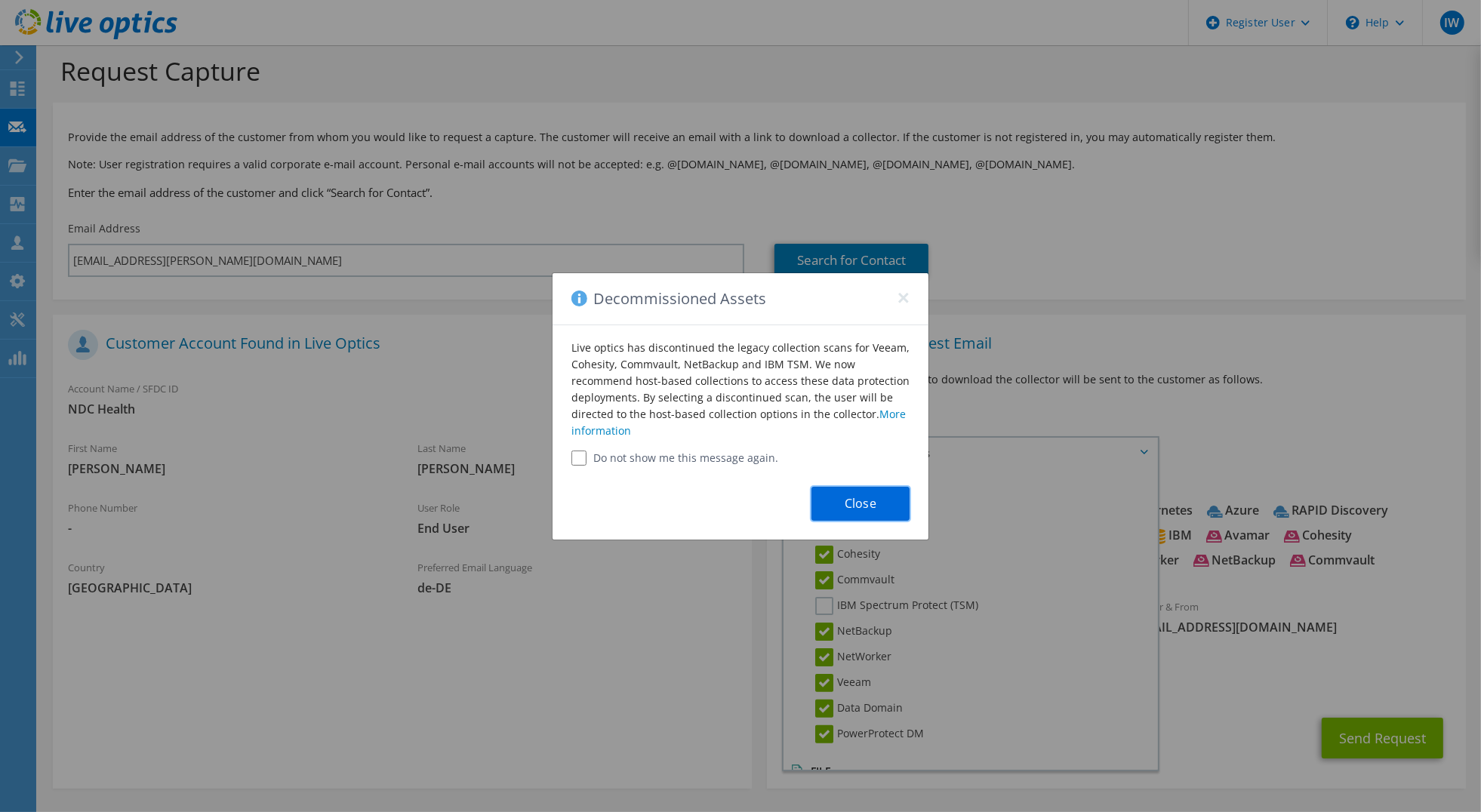
click at [846, 511] on button "Close" at bounding box center [861, 503] width 98 height 34
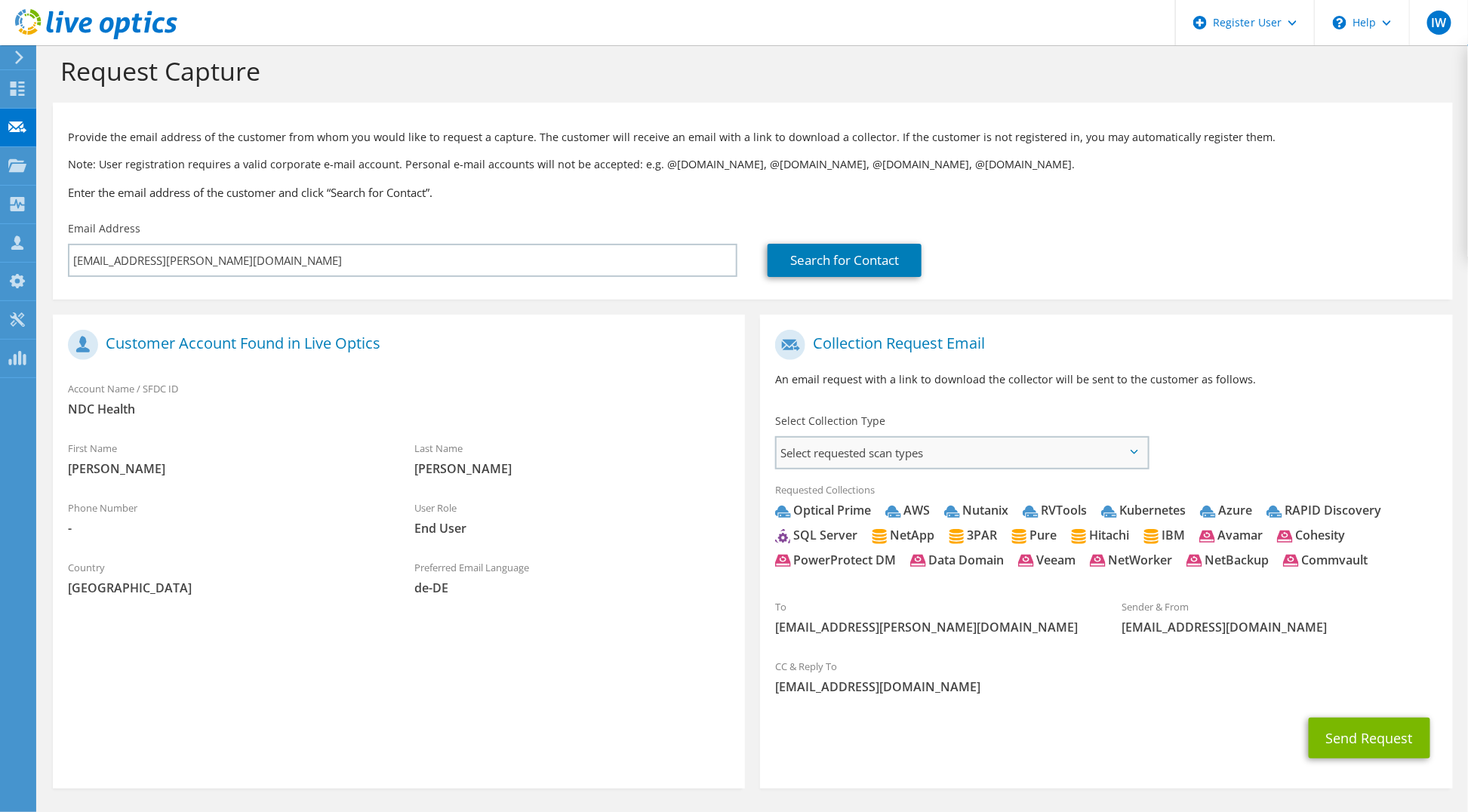
click at [846, 454] on span "Select requested scan types" at bounding box center [962, 452] width 370 height 30
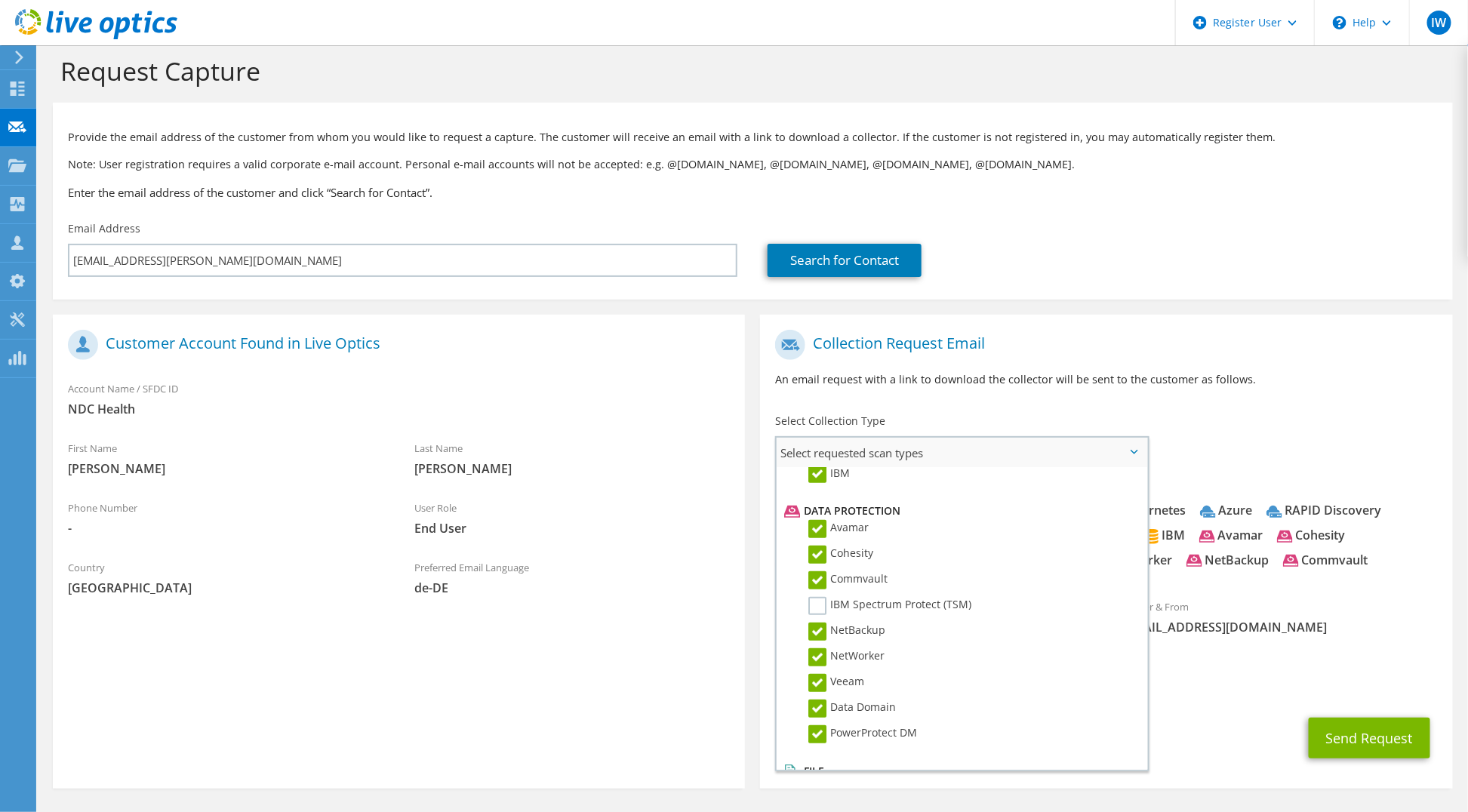
click at [817, 780] on label "Dossier" at bounding box center [838, 789] width 60 height 18
click at [0, 0] on input "Dossier" at bounding box center [0, 0] width 0 height 0
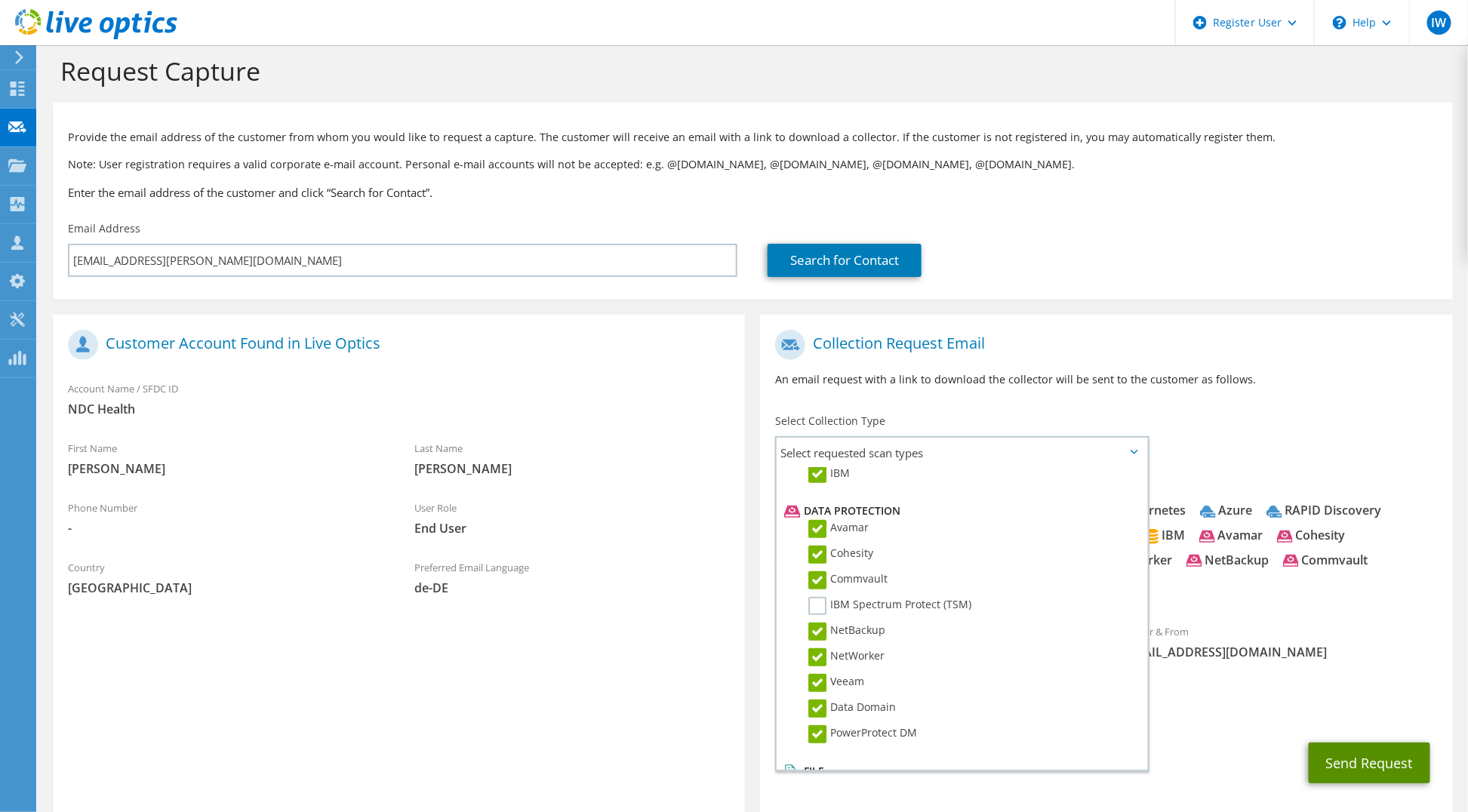
click at [1380, 758] on button "Send Request" at bounding box center [1369, 763] width 122 height 41
